Goal: Task Accomplishment & Management: Manage account settings

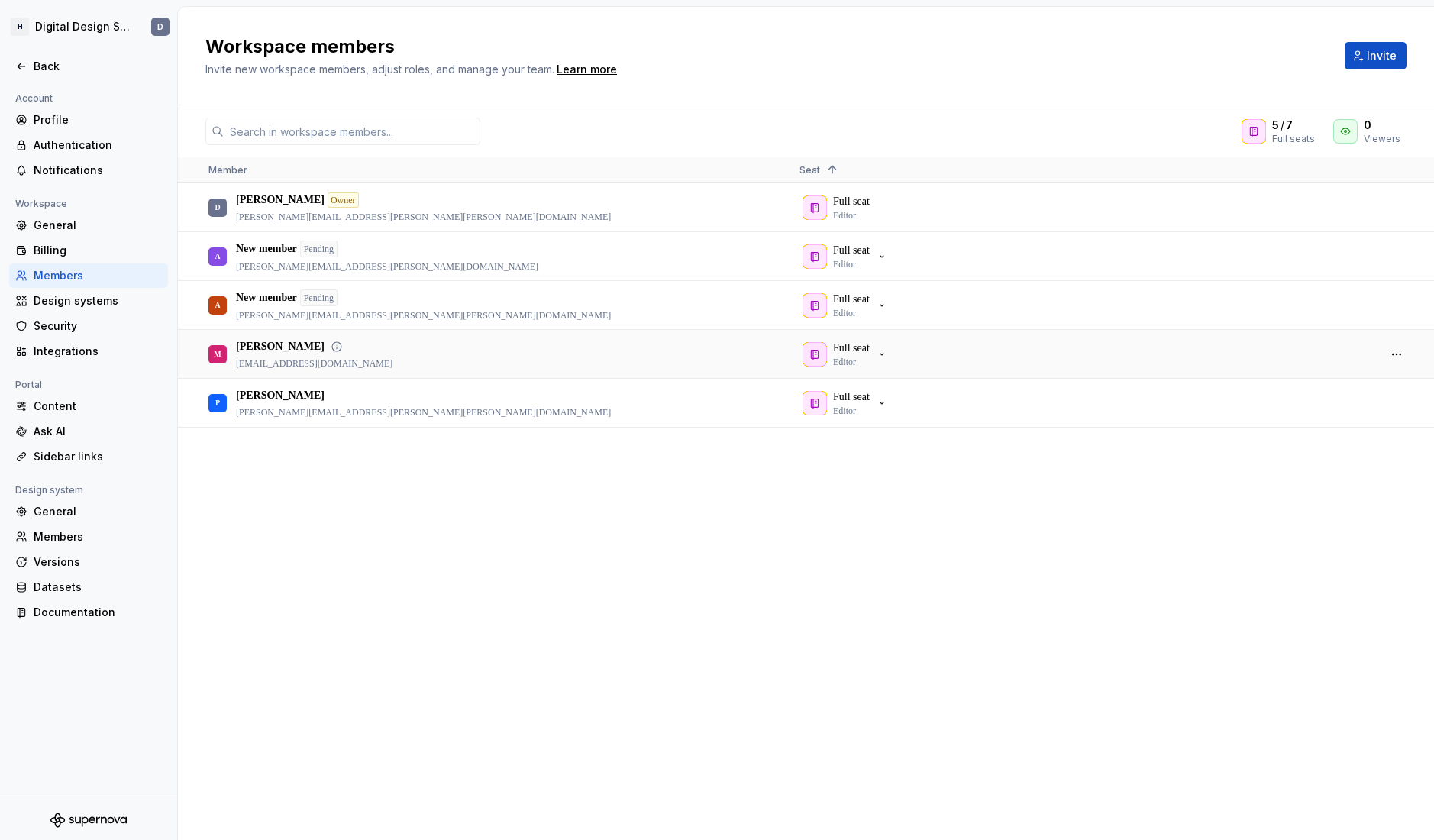
click at [340, 352] on div "M [PERSON_NAME] [PERSON_NAME][EMAIL_ADDRESS][PERSON_NAME][DOMAIN_NAME]" at bounding box center [491, 353] width 566 height 47
click at [1396, 354] on button "button" at bounding box center [1396, 354] width 21 height 21
click at [476, 348] on div "M [PERSON_NAME] [PERSON_NAME][EMAIL_ADDRESS][PERSON_NAME][DOMAIN_NAME]" at bounding box center [491, 353] width 566 height 47
click at [331, 348] on icon at bounding box center [336, 346] width 12 height 12
click at [333, 346] on icon at bounding box center [337, 347] width 10 height 10
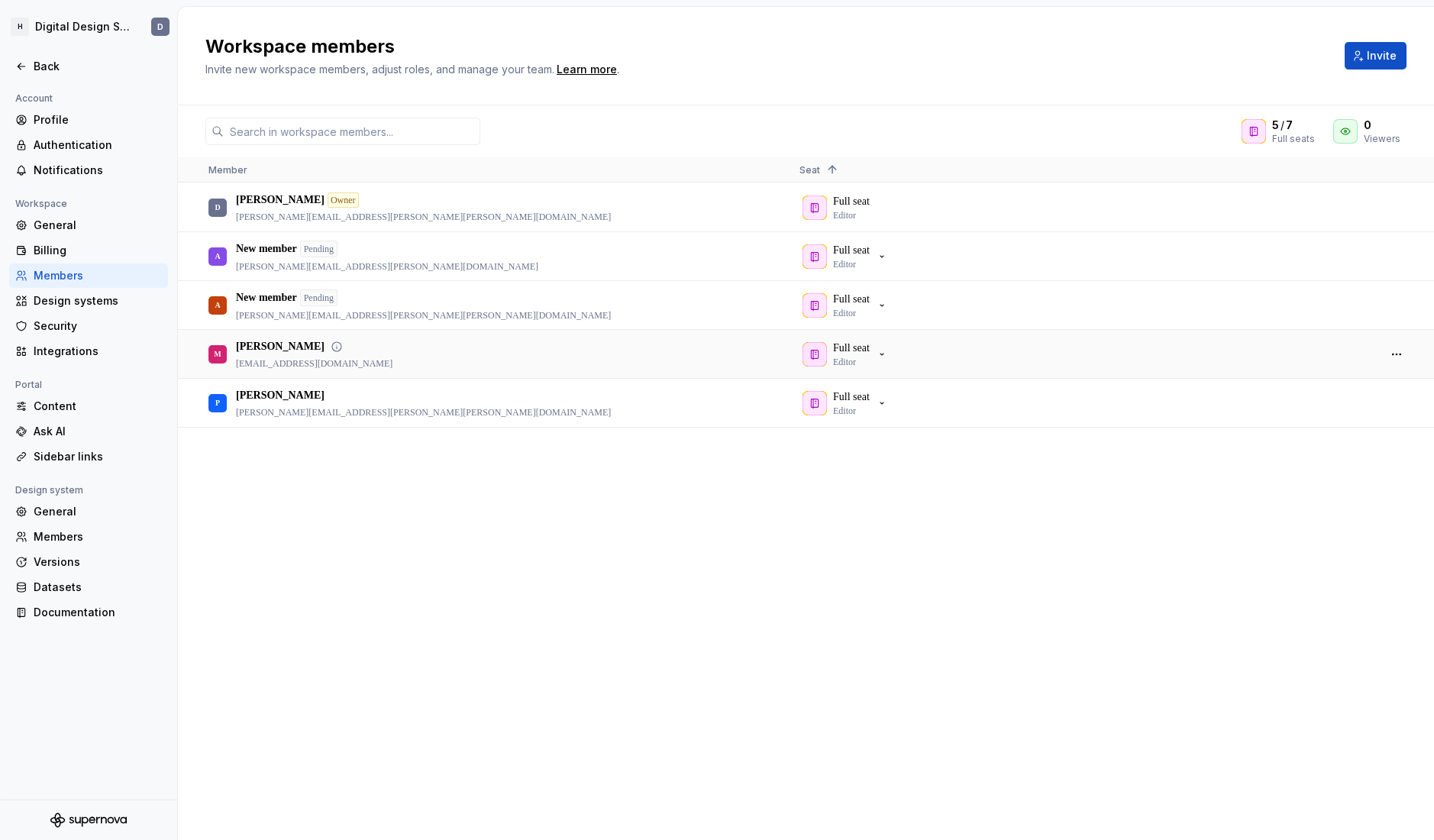
click at [333, 346] on icon at bounding box center [337, 347] width 10 height 10
click at [243, 347] on p "[PERSON_NAME]" at bounding box center [279, 347] width 88 height 15
click at [503, 612] on div "D [PERSON_NAME] Owner [PERSON_NAME][EMAIL_ADDRESS][PERSON_NAME][PERSON_NAME][DO…" at bounding box center [806, 511] width 1256 height 656
click at [655, 359] on div "M [PERSON_NAME] [PERSON_NAME][EMAIL_ADDRESS][PERSON_NAME][DOMAIN_NAME]" at bounding box center [491, 353] width 566 height 47
click at [334, 248] on div "Pending" at bounding box center [318, 249] width 37 height 17
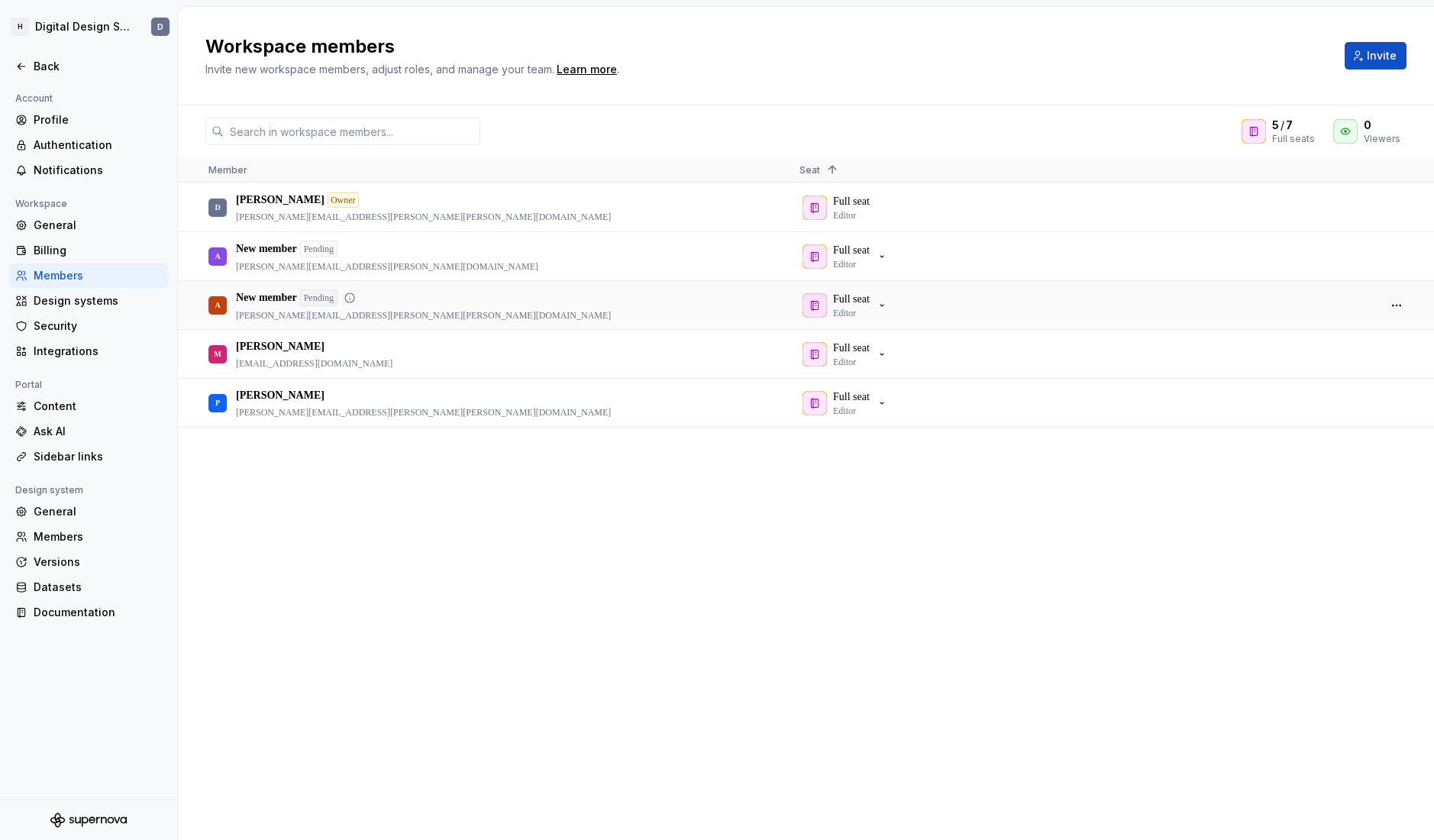
click at [335, 290] on div "Pending" at bounding box center [318, 298] width 37 height 17
